Goal: Information Seeking & Learning: Learn about a topic

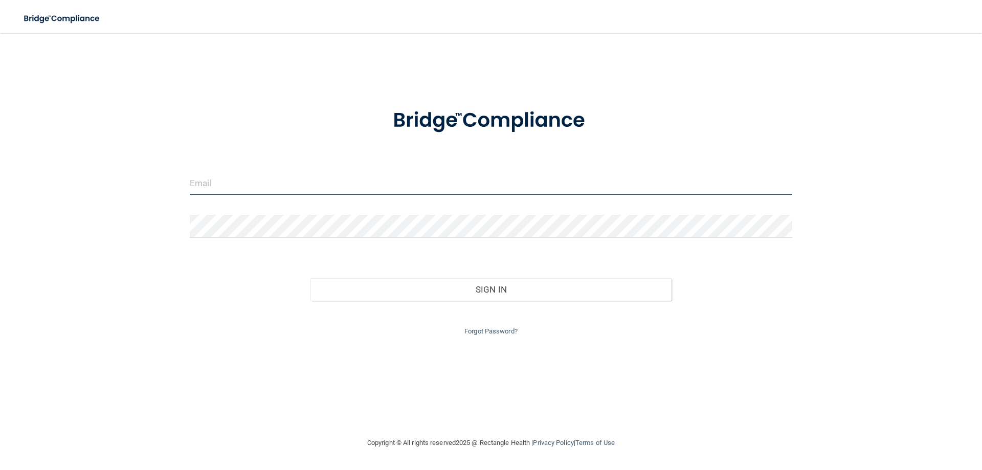
click at [346, 184] on input "email" at bounding box center [491, 183] width 603 height 23
type input "[EMAIL_ADDRESS][DOMAIN_NAME]"
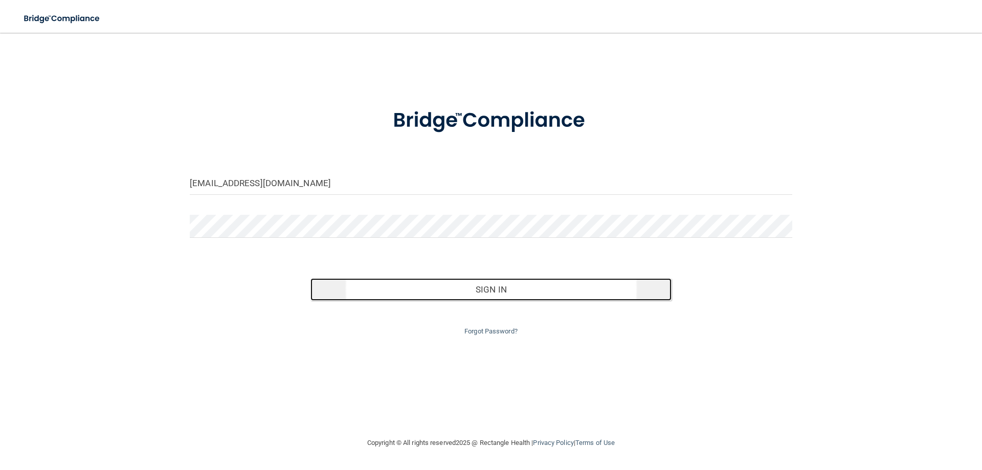
click at [354, 289] on button "Sign In" at bounding box center [492, 289] width 362 height 23
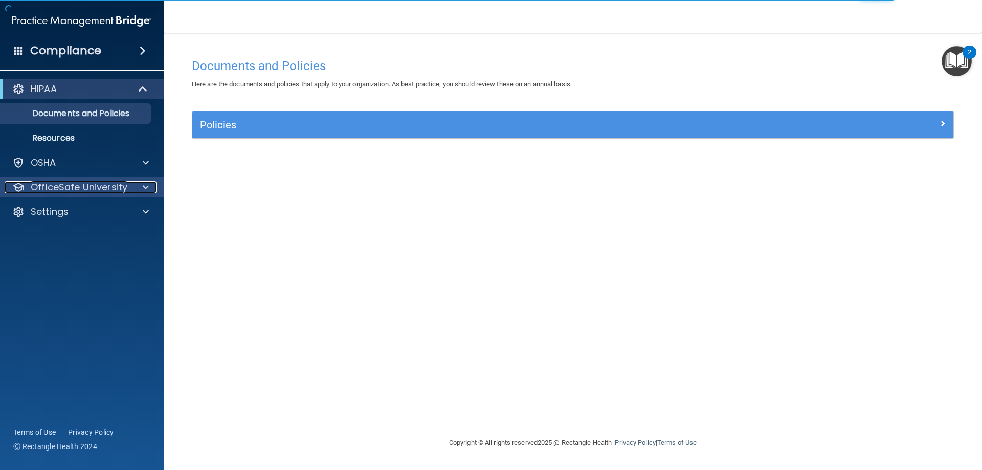
click at [135, 181] on div at bounding box center [145, 187] width 26 height 12
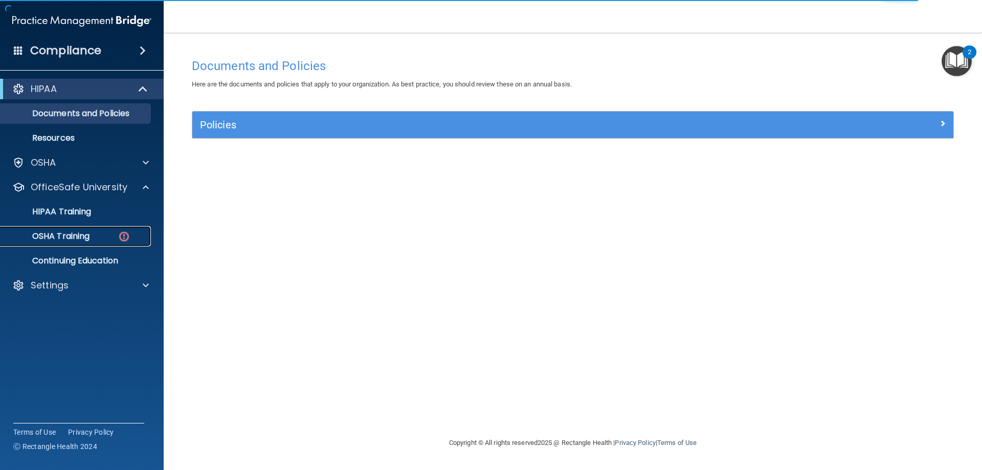
click at [107, 236] on div "OSHA Training" at bounding box center [77, 236] width 140 height 10
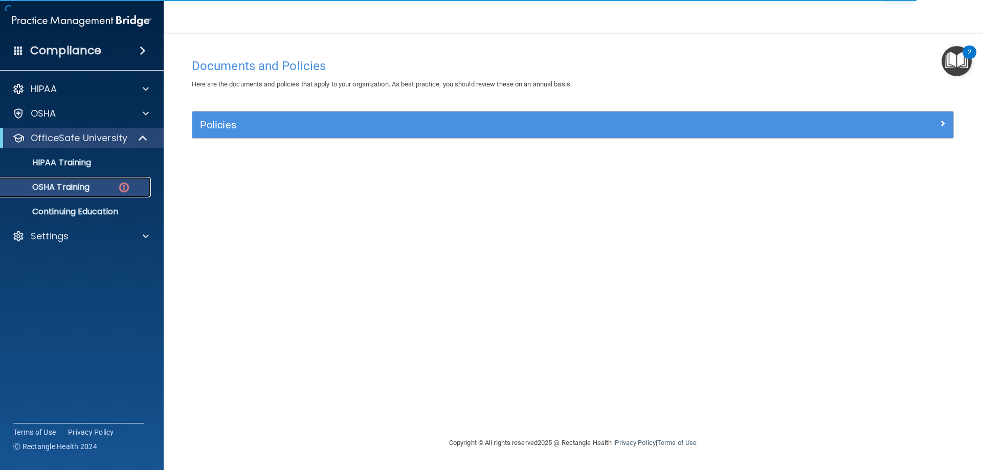
click at [125, 190] on img at bounding box center [124, 187] width 13 height 13
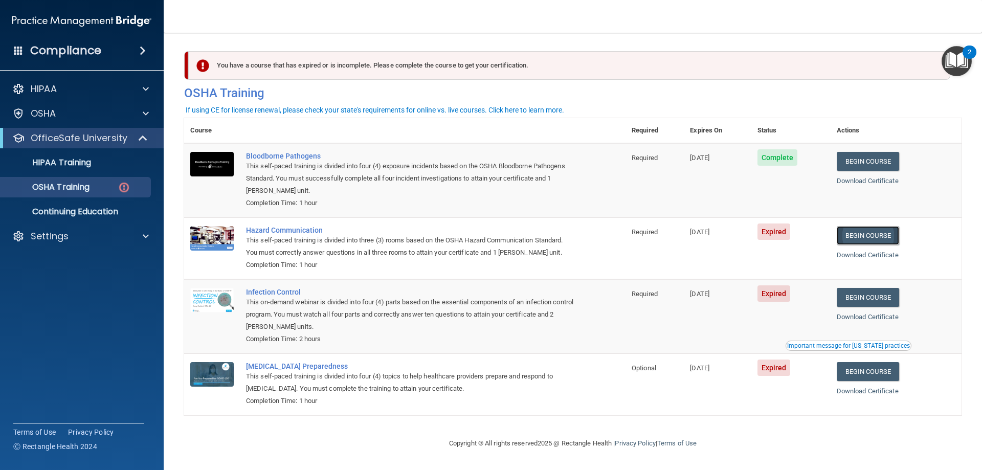
click at [856, 237] on link "Begin Course" at bounding box center [868, 235] width 62 height 19
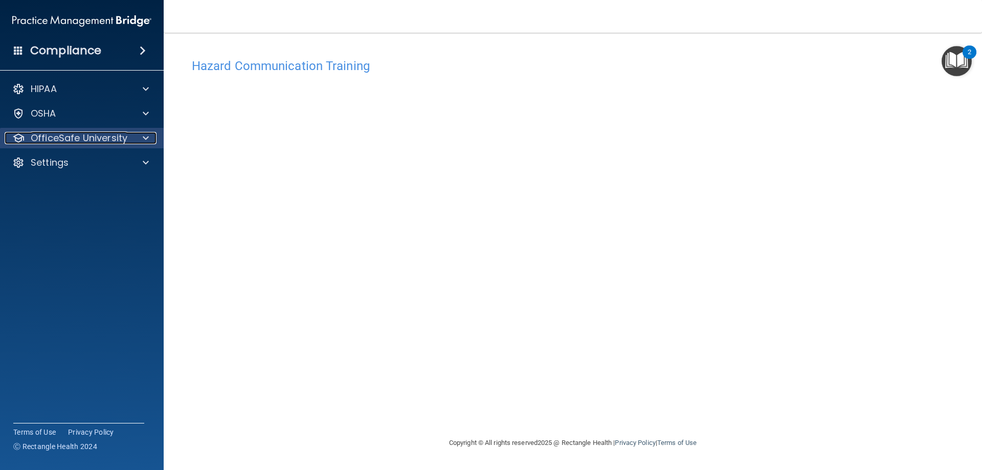
click at [61, 136] on p "OfficeSafe University" at bounding box center [79, 138] width 97 height 12
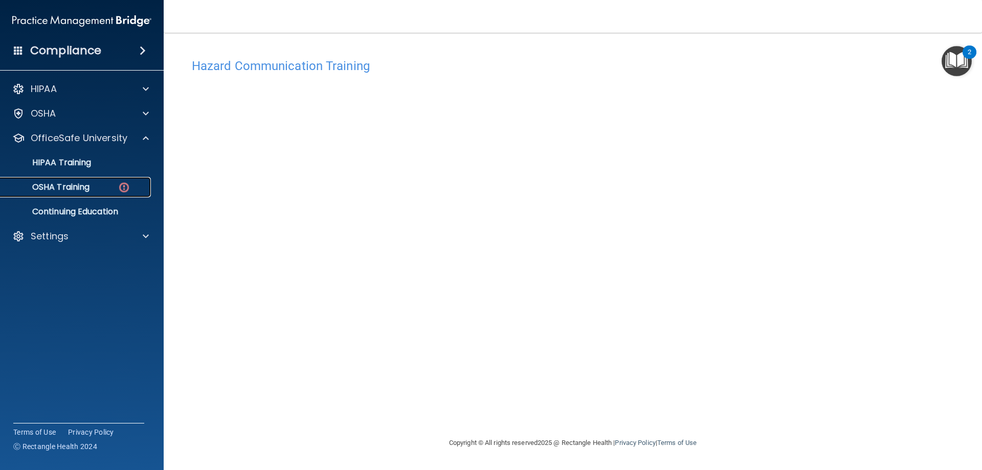
click at [61, 188] on p "OSHA Training" at bounding box center [48, 187] width 83 height 10
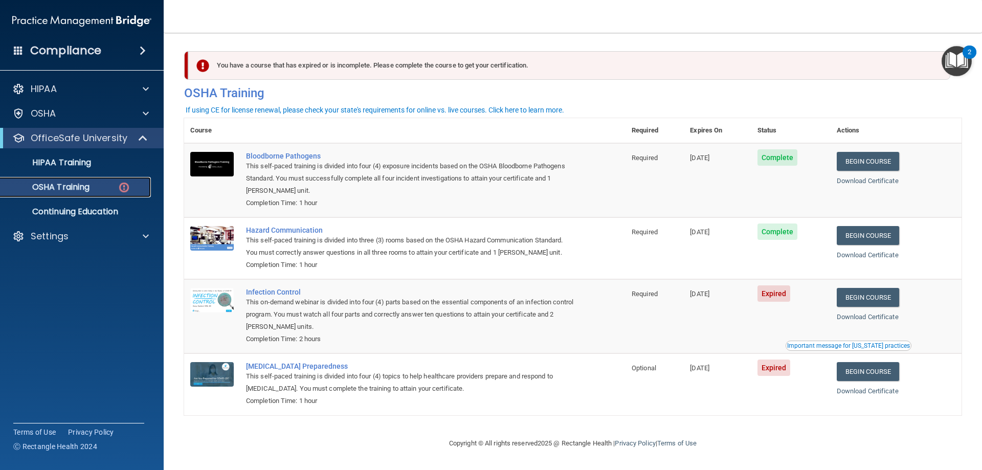
scroll to position [1, 0]
click at [858, 296] on link "Begin Course" at bounding box center [868, 297] width 62 height 19
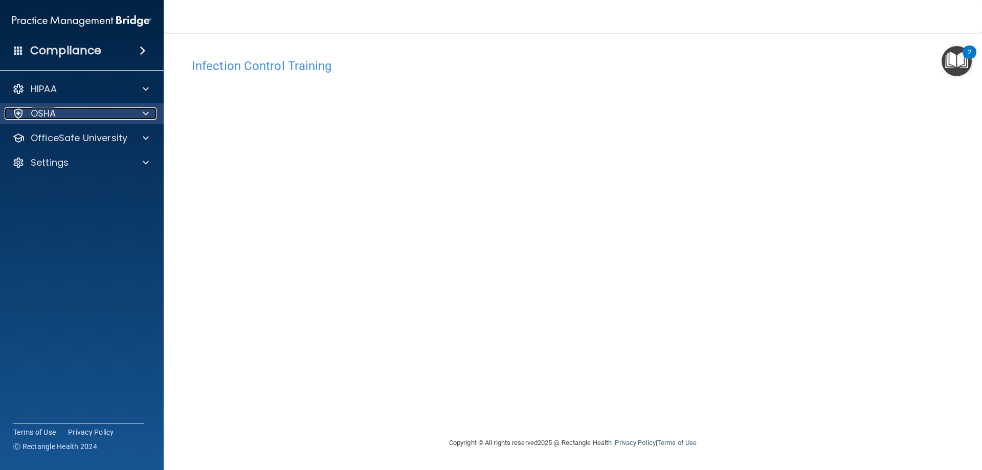
click at [113, 111] on div "OSHA" at bounding box center [68, 113] width 127 height 12
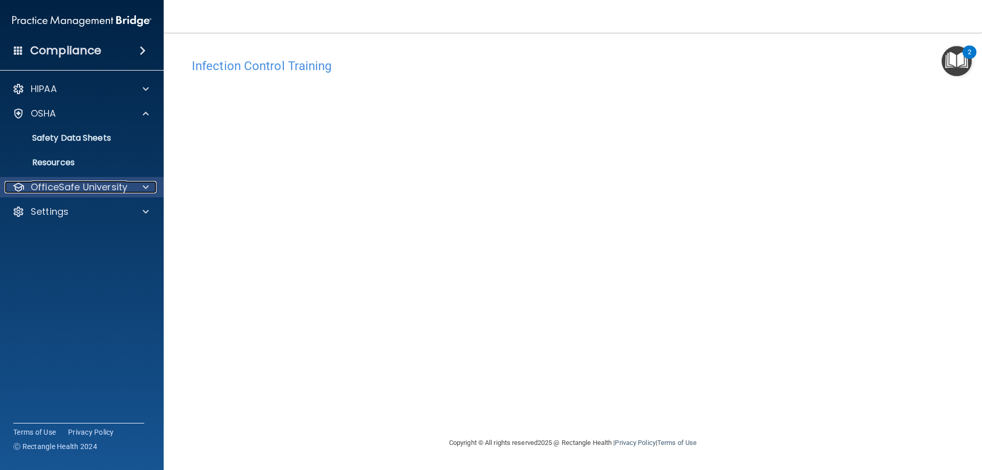
click at [86, 181] on p "OfficeSafe University" at bounding box center [79, 187] width 97 height 12
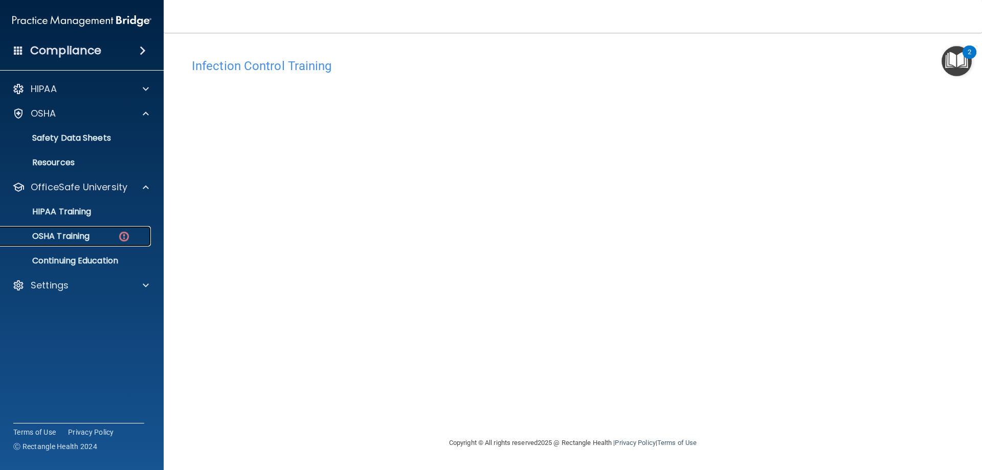
click at [88, 236] on p "OSHA Training" at bounding box center [48, 236] width 83 height 10
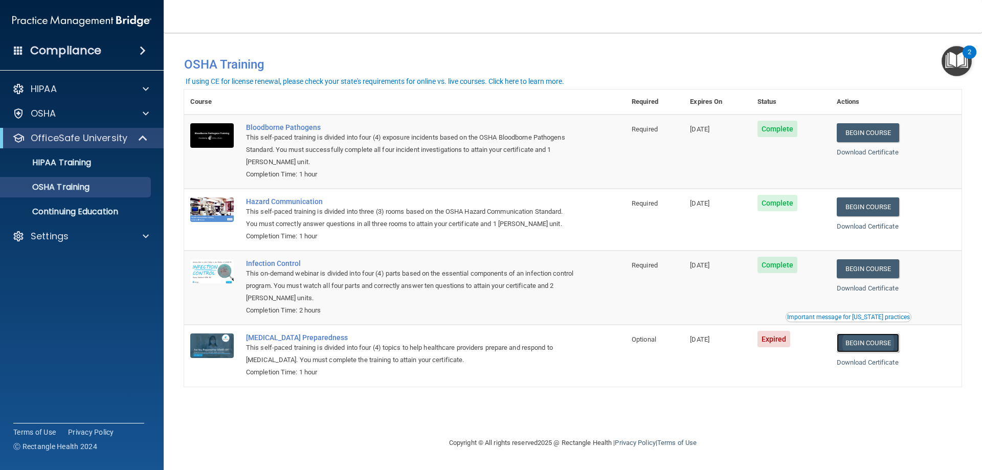
click at [864, 348] on link "Begin Course" at bounding box center [868, 343] width 62 height 19
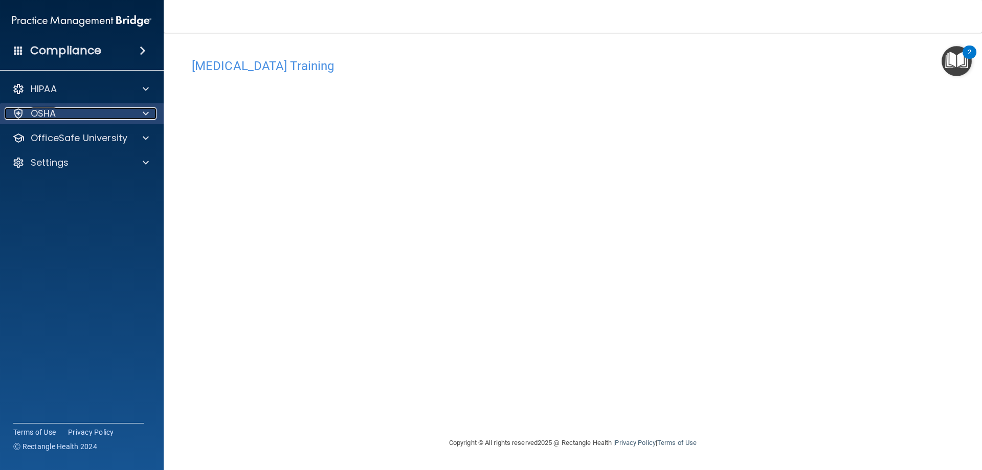
click at [146, 114] on span at bounding box center [146, 113] width 6 height 12
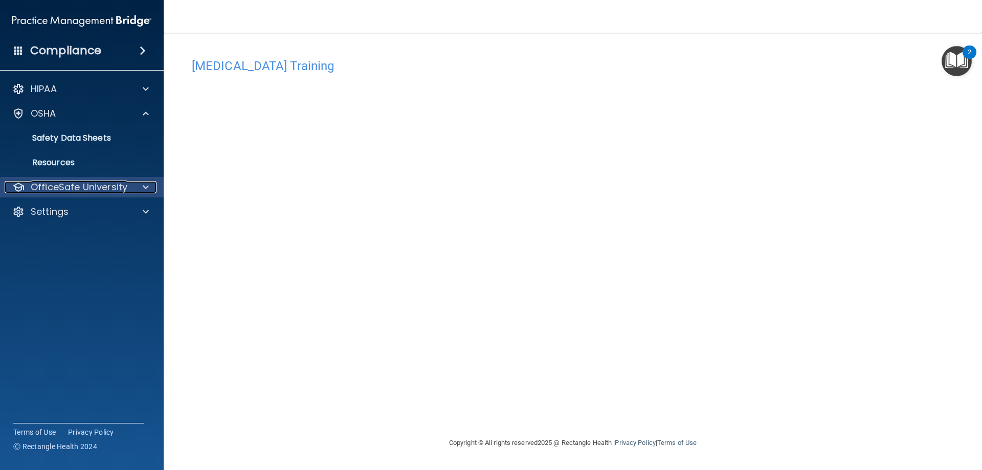
click at [100, 187] on p "OfficeSafe University" at bounding box center [79, 187] width 97 height 12
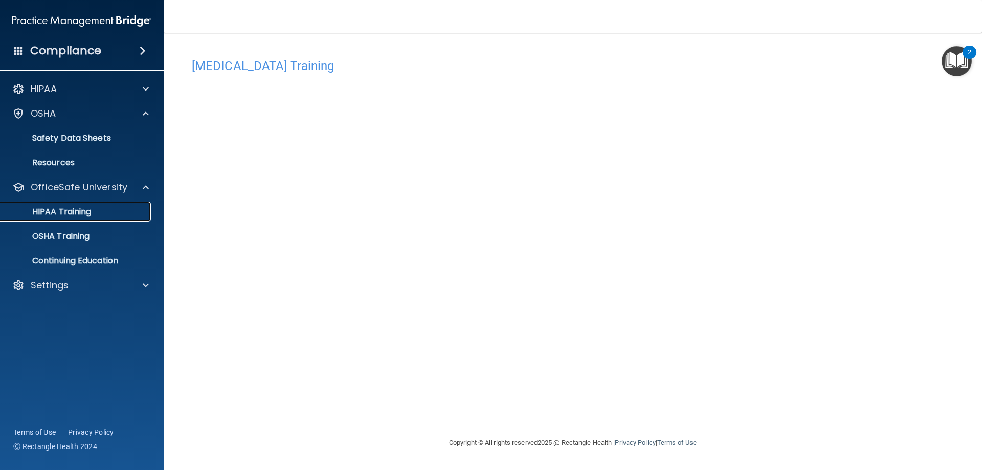
click at [84, 208] on p "HIPAA Training" at bounding box center [49, 212] width 84 height 10
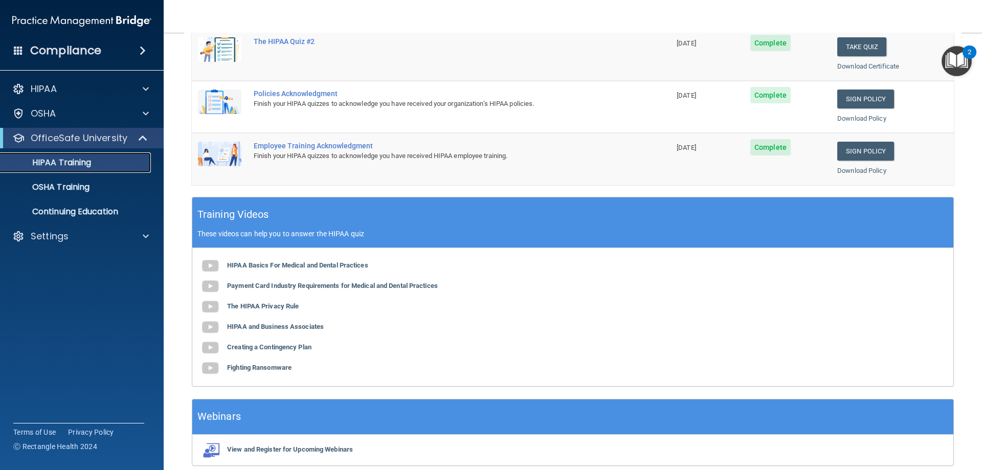
scroll to position [51, 0]
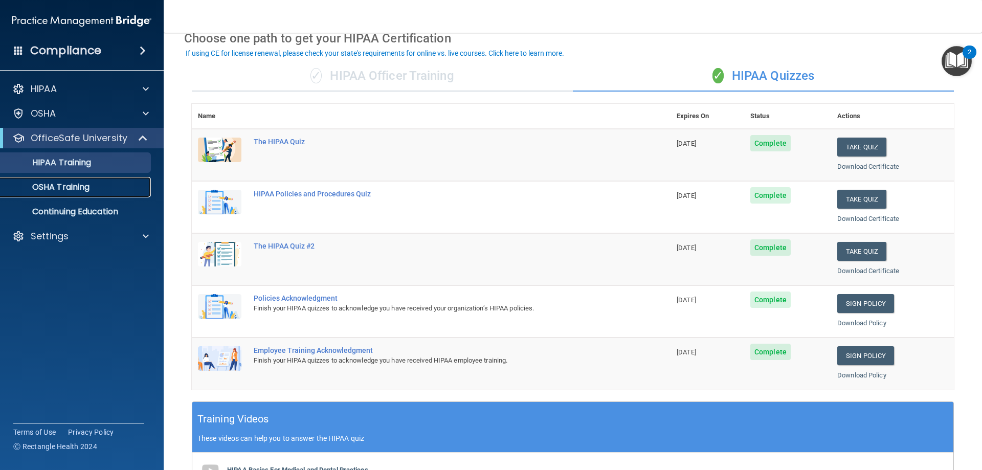
click at [103, 186] on div "OSHA Training" at bounding box center [77, 187] width 140 height 10
